Goal: Task Accomplishment & Management: Complete application form

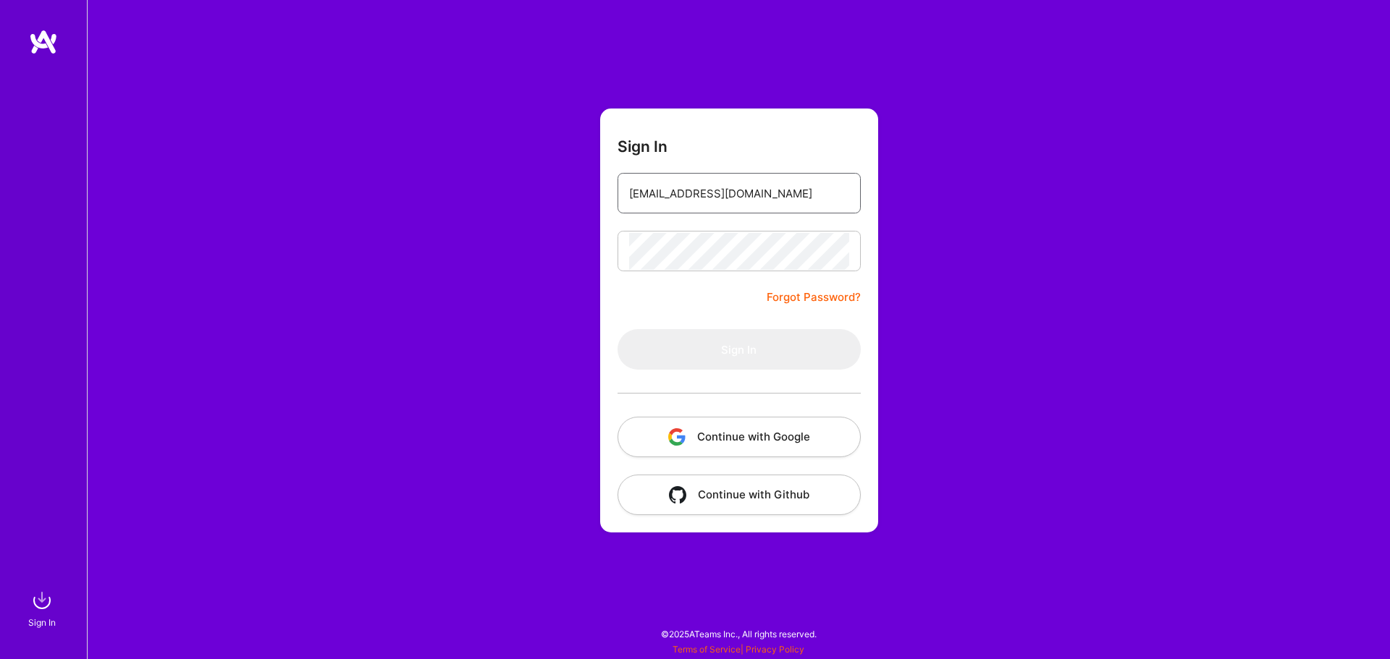
click at [730, 193] on input "[EMAIL_ADDRESS][DOMAIN_NAME]" at bounding box center [739, 193] width 220 height 37
click at [678, 316] on form "Sign In tamirkucherov@gmail.com Forgot Password? Sign In Continue with Google C…" at bounding box center [739, 321] width 278 height 424
type input "[EMAIL_ADDRESS][DOMAIN_NAME]"
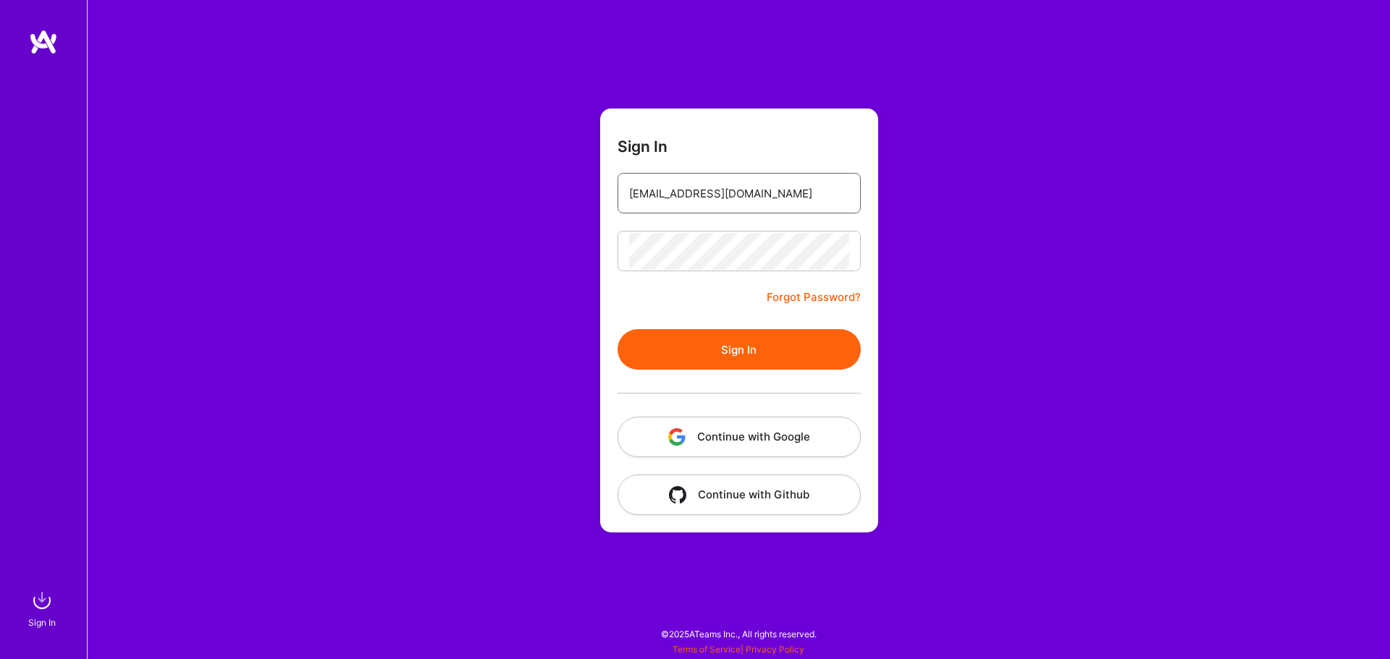
drag, startPoint x: 737, startPoint y: 187, endPoint x: 772, endPoint y: 196, distance: 36.0
click at [737, 187] on input "[EMAIL_ADDRESS][DOMAIN_NAME]" at bounding box center [739, 193] width 220 height 37
click at [711, 346] on button "Sign In" at bounding box center [738, 349] width 243 height 41
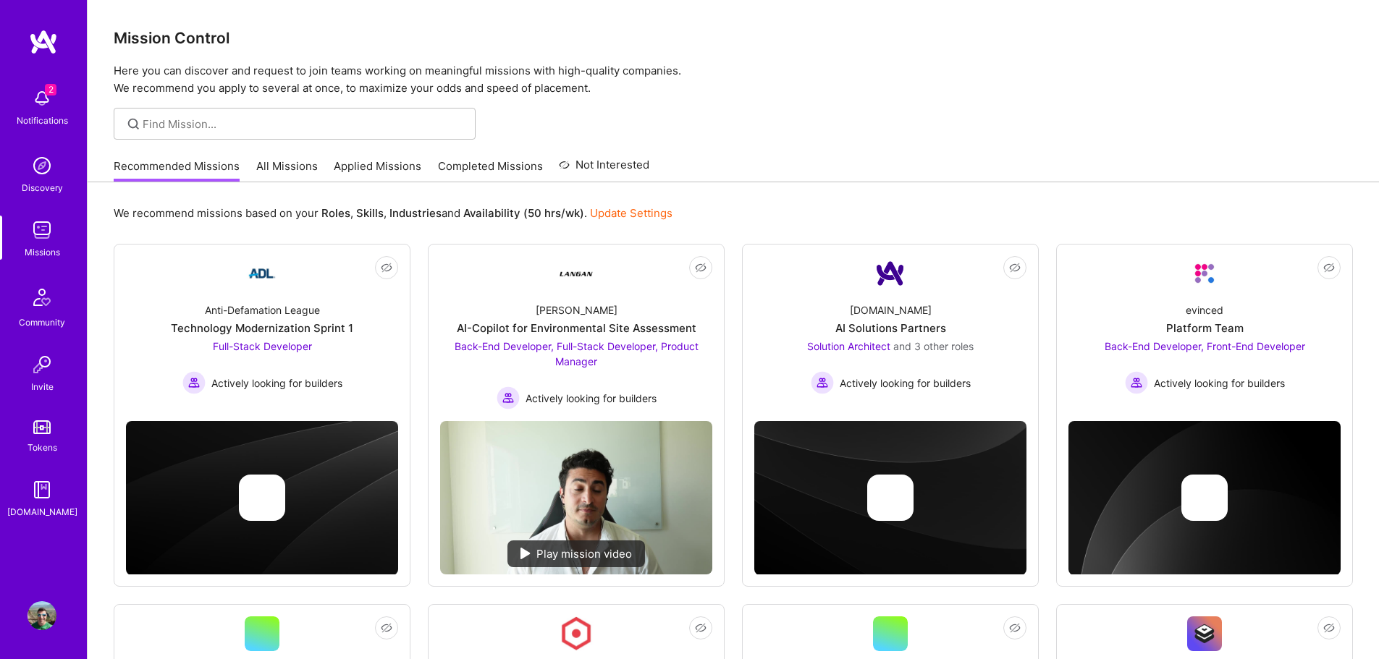
click at [354, 166] on link "Applied Missions" at bounding box center [378, 171] width 88 height 24
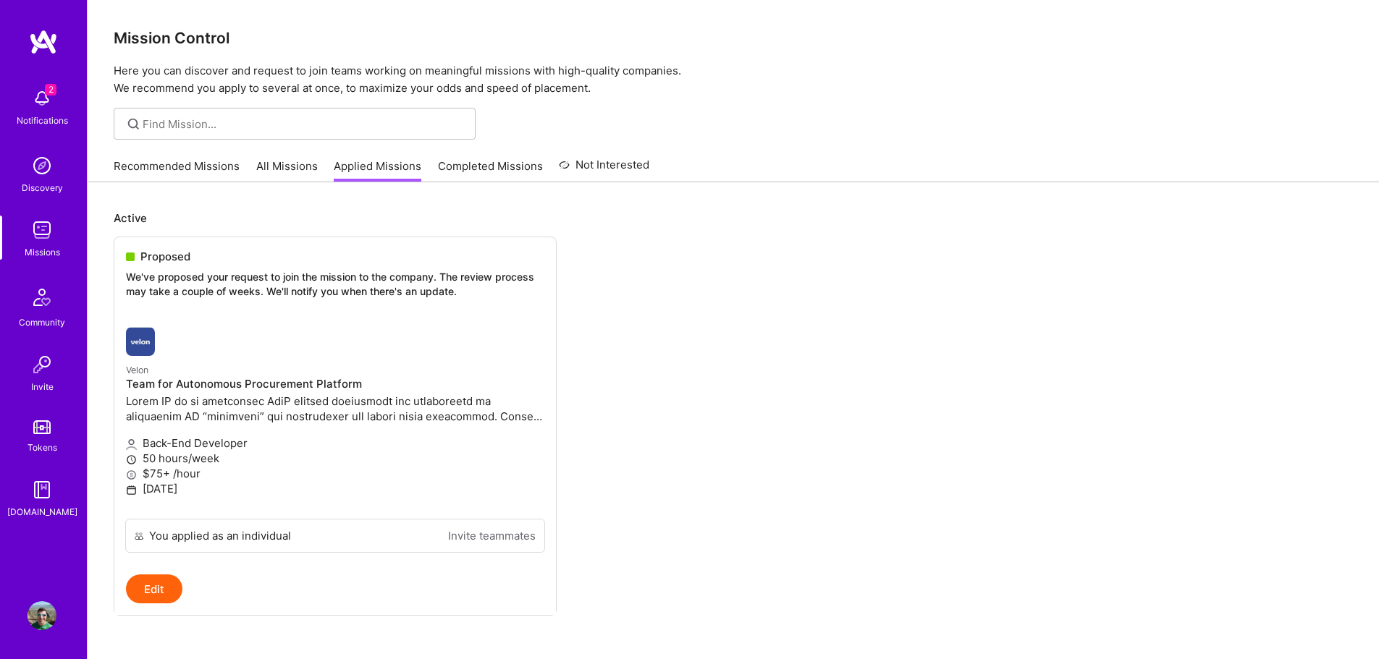
click at [206, 168] on link "Recommended Missions" at bounding box center [177, 171] width 126 height 24
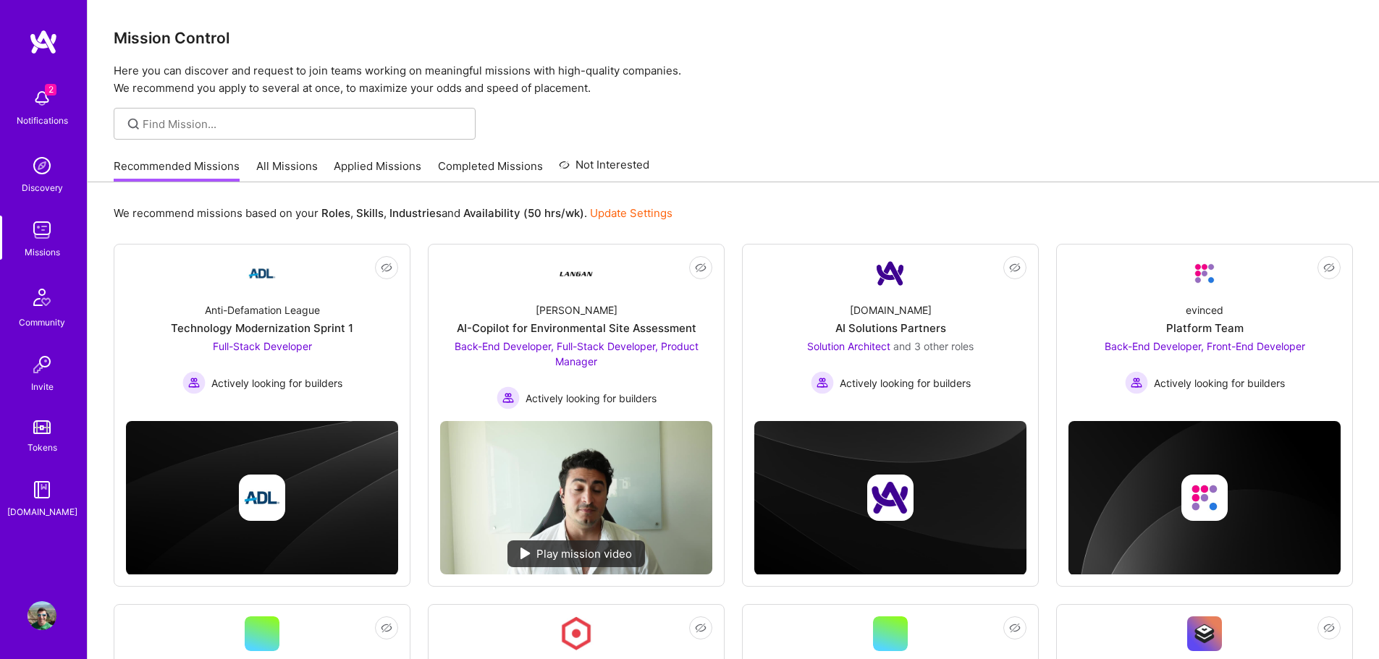
click at [357, 159] on link "Applied Missions" at bounding box center [378, 171] width 88 height 24
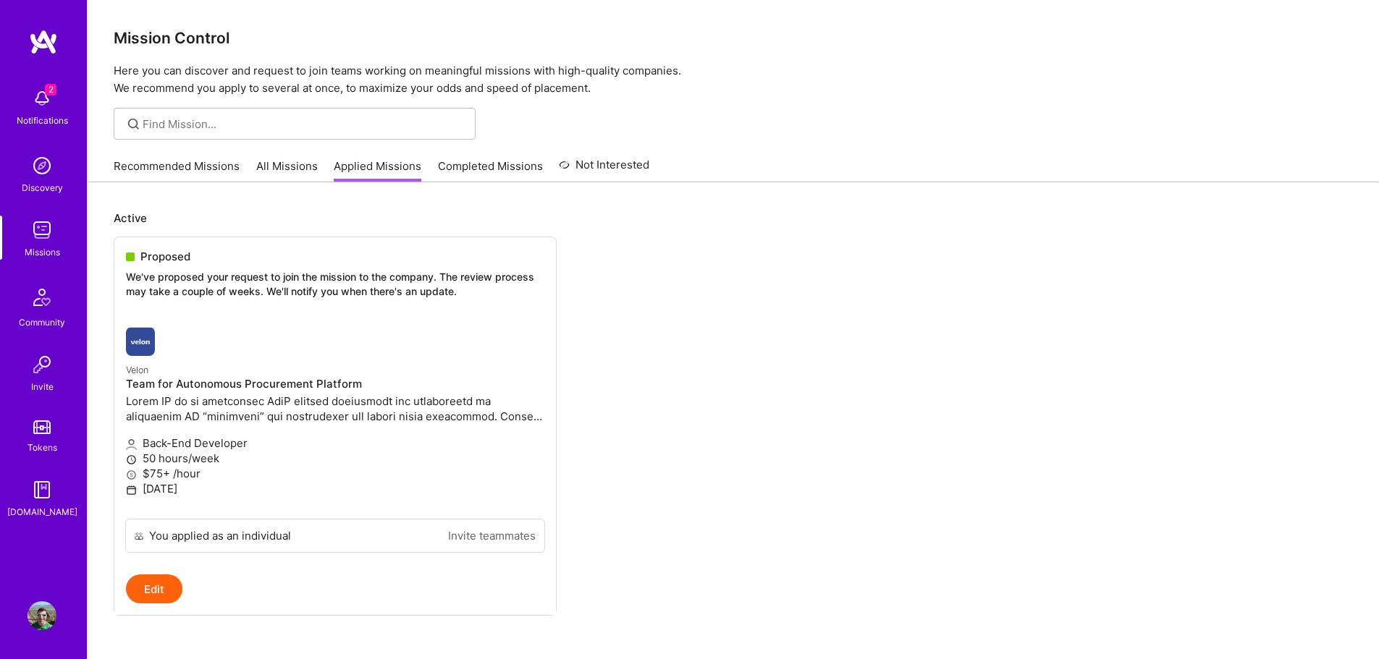
click at [464, 163] on link "Completed Missions" at bounding box center [490, 171] width 105 height 24
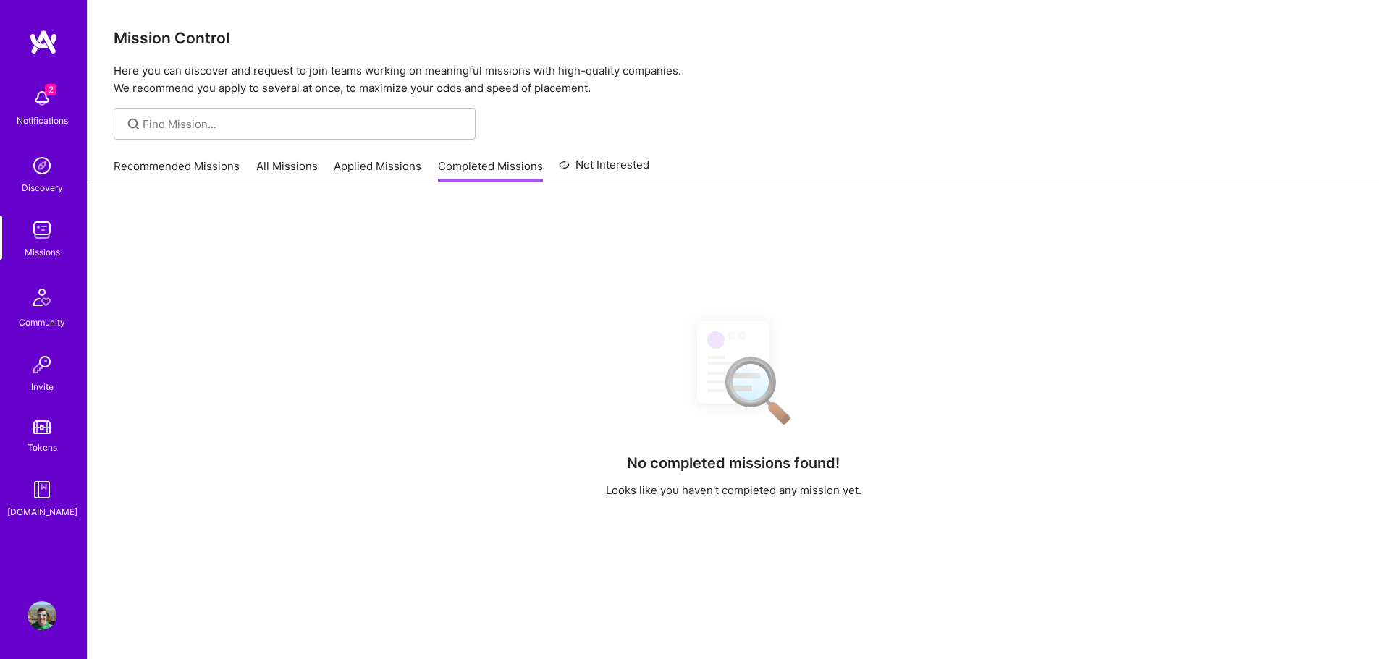
click at [394, 167] on link "Applied Missions" at bounding box center [378, 171] width 88 height 24
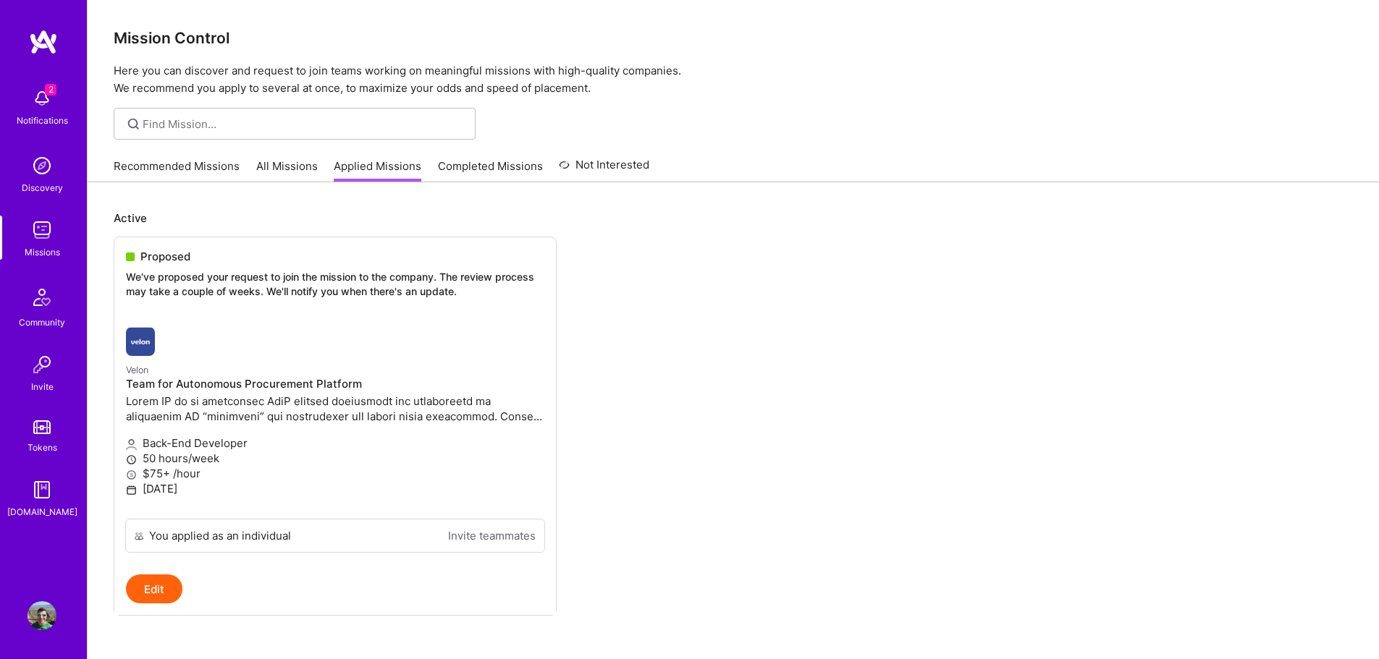
click at [294, 174] on link "All Missions" at bounding box center [287, 171] width 62 height 24
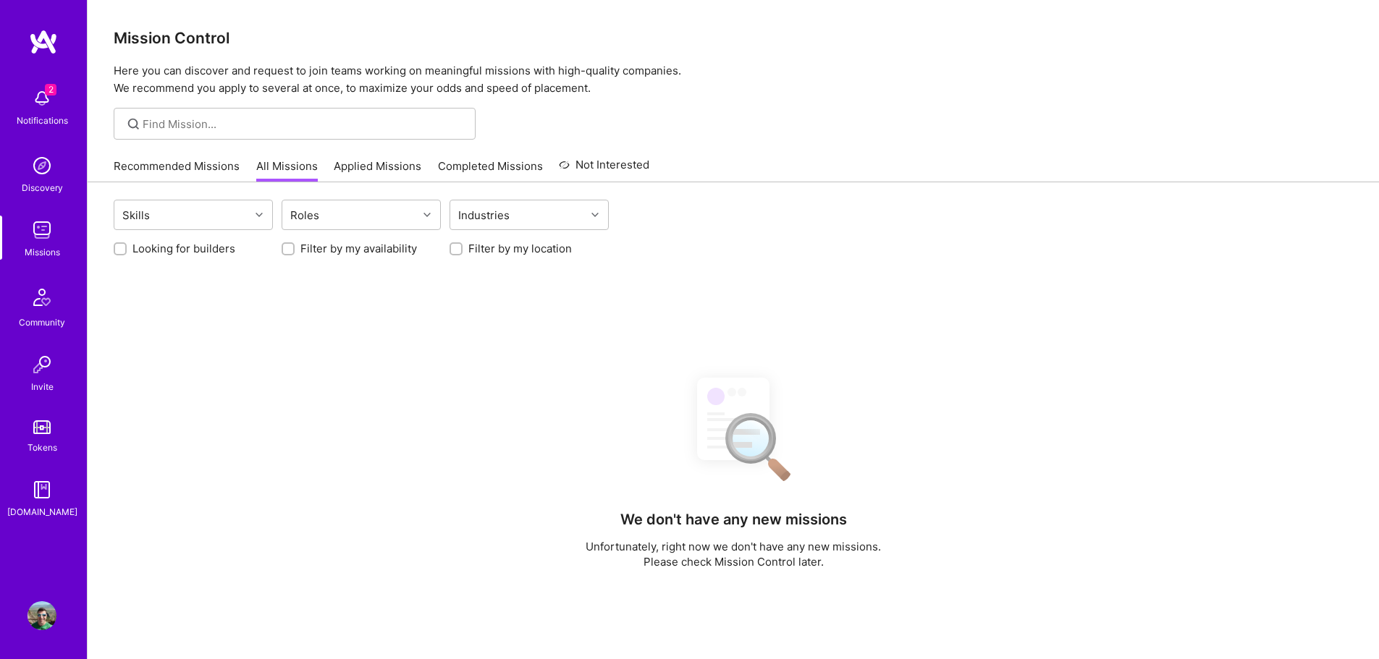
click at [186, 170] on link "Recommended Missions" at bounding box center [177, 171] width 126 height 24
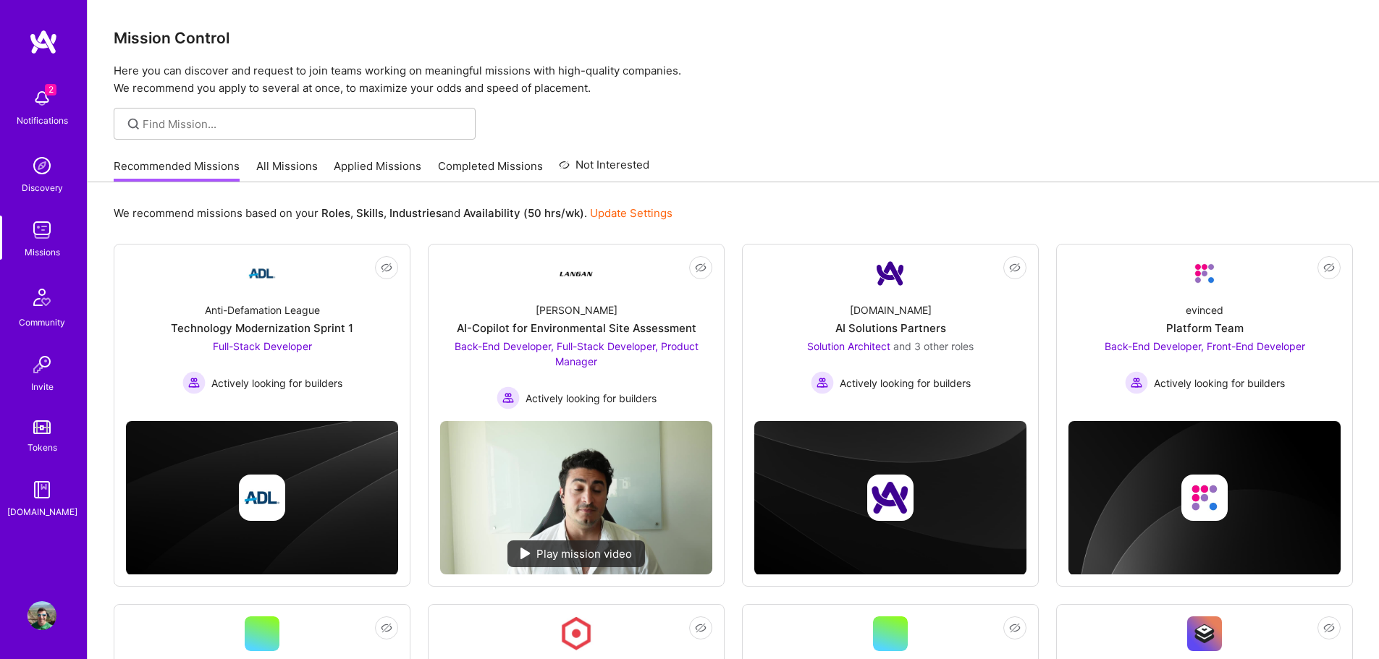
click at [46, 95] on span "2" at bounding box center [51, 90] width 12 height 12
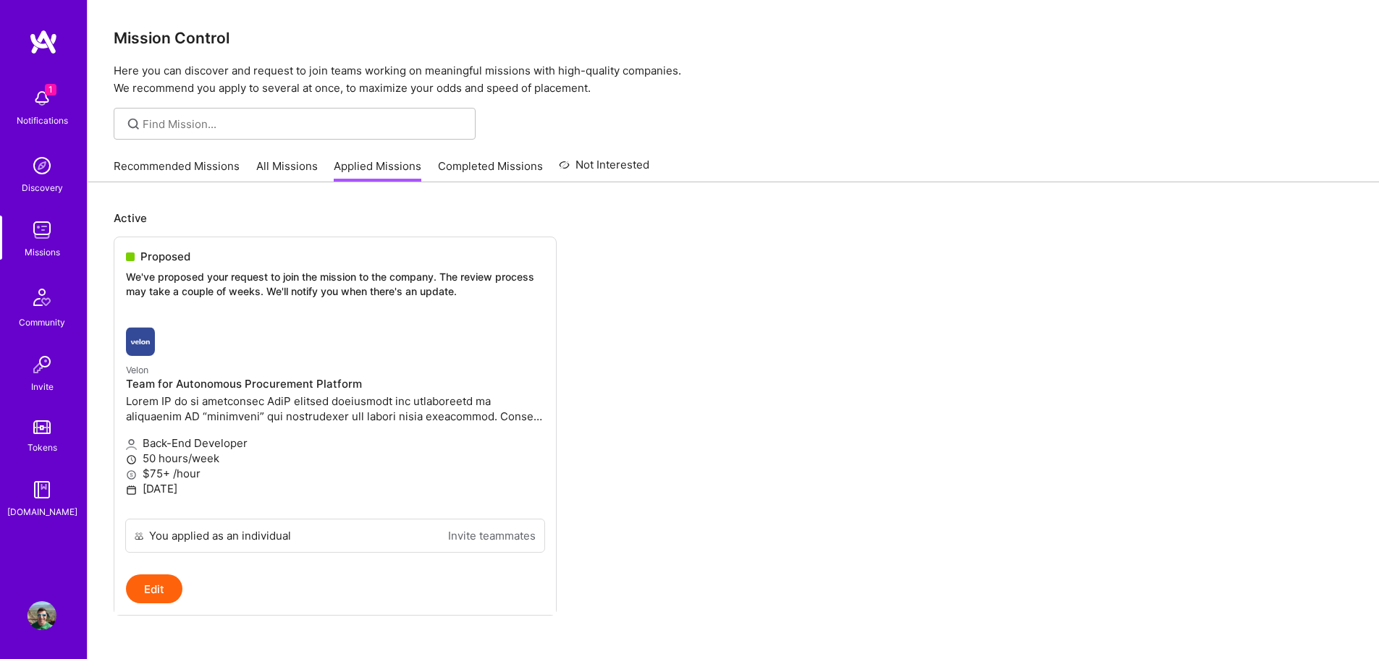
click at [41, 114] on div "Notifications" at bounding box center [42, 120] width 51 height 15
click at [255, 269] on div "Proposed We've proposed your request to join the mission to the company. The re…" at bounding box center [335, 276] width 442 height 78
click at [166, 289] on p "We've proposed your request to join the mission to the company. The review proc…" at bounding box center [335, 284] width 418 height 28
click at [179, 399] on p at bounding box center [335, 409] width 418 height 30
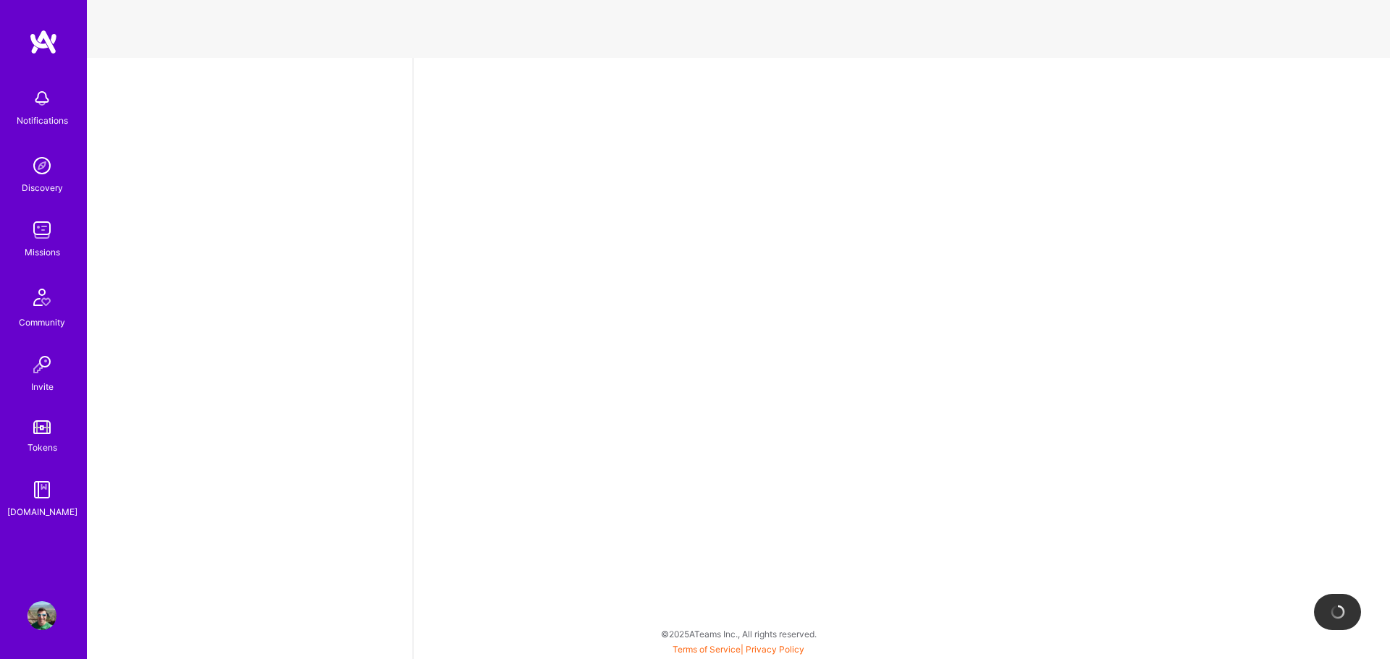
select select "IL"
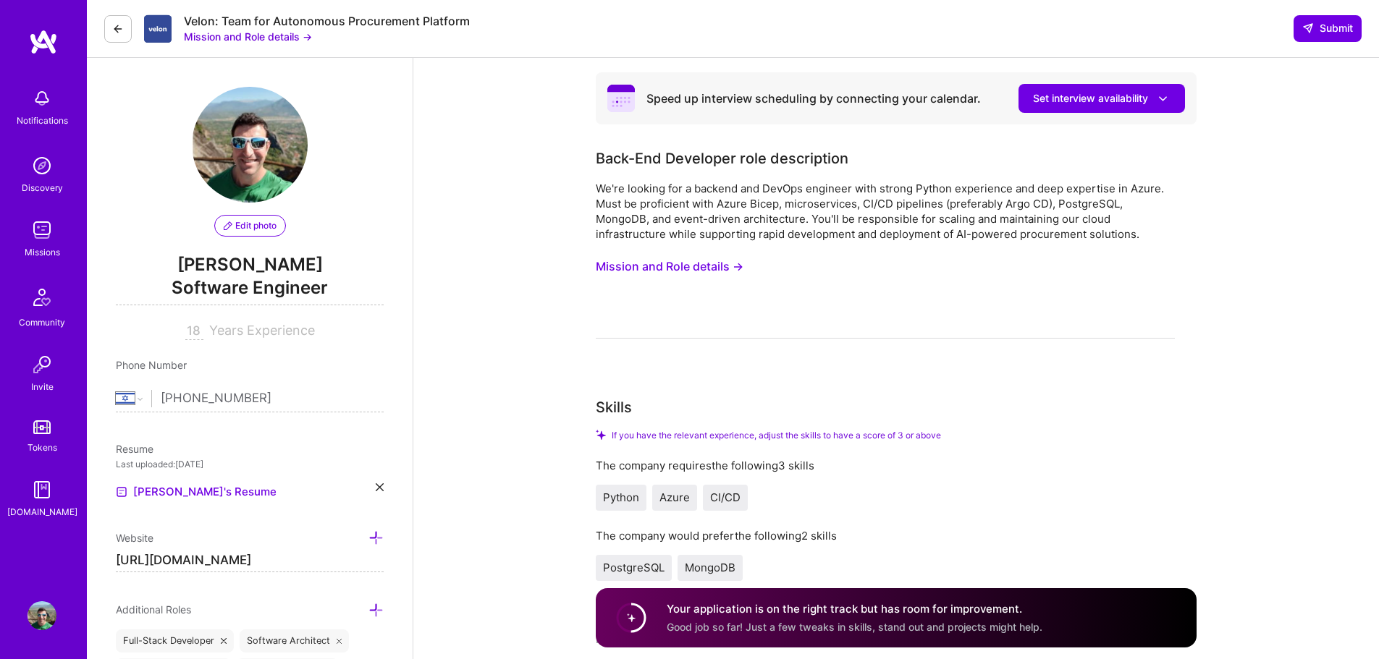
click at [661, 268] on button "Mission and Role details →" at bounding box center [670, 266] width 148 height 27
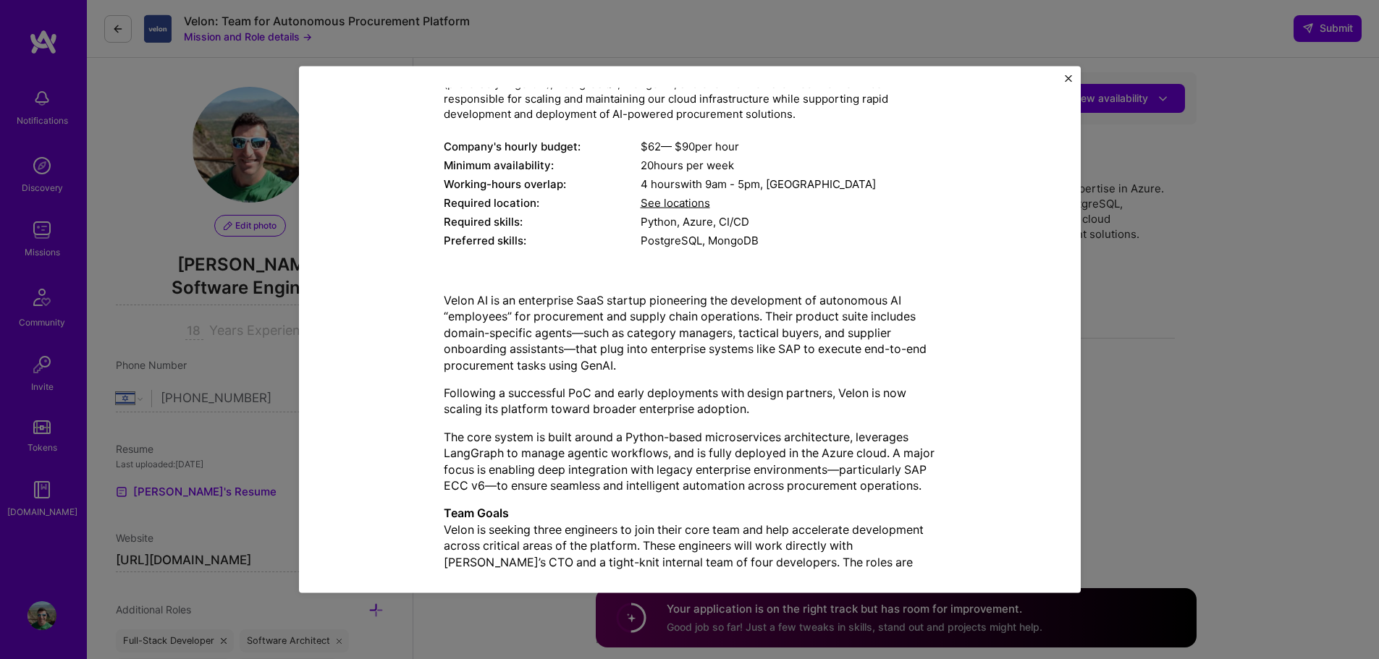
scroll to position [145, 0]
click at [577, 316] on p "Velon AI is an enterprise SaaS startup pioneering the development of autonomous…" at bounding box center [690, 331] width 492 height 81
copy p "procurement"
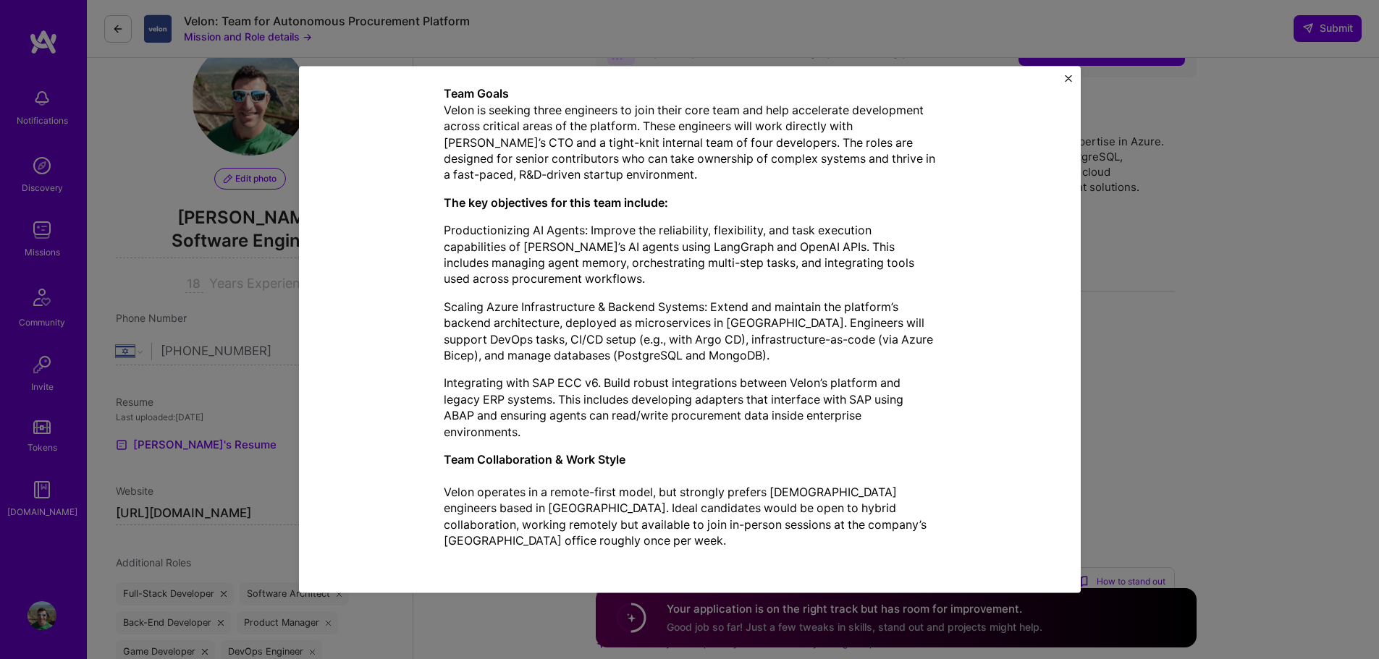
scroll to position [72, 0]
